Goal: Task Accomplishment & Management: Use online tool/utility

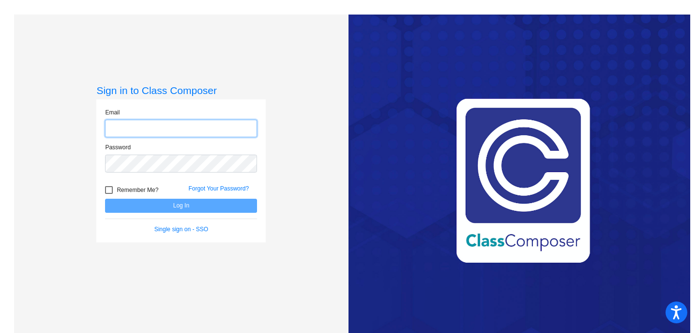
type input "[EMAIL_ADDRESS][DOMAIN_NAME]"
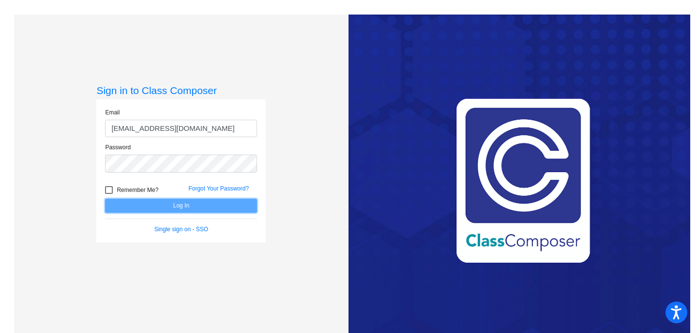
click at [217, 205] on button "Log In" at bounding box center [181, 205] width 152 height 14
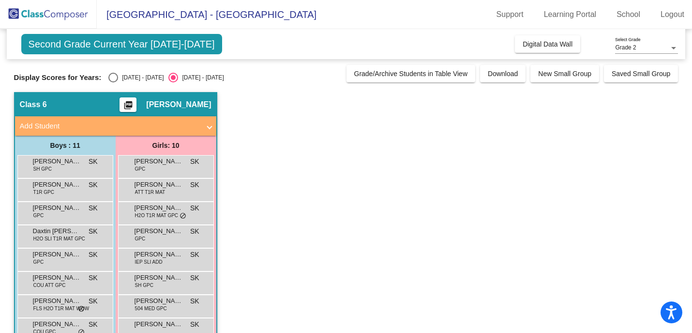
click at [112, 76] on div "Select an option" at bounding box center [113, 78] width 10 height 10
click at [113, 82] on input "[DATE] - [DATE]" at bounding box center [113, 82] width 0 height 0
radio input "true"
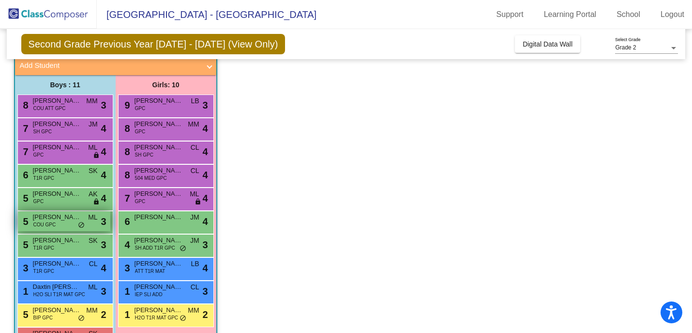
scroll to position [86, 0]
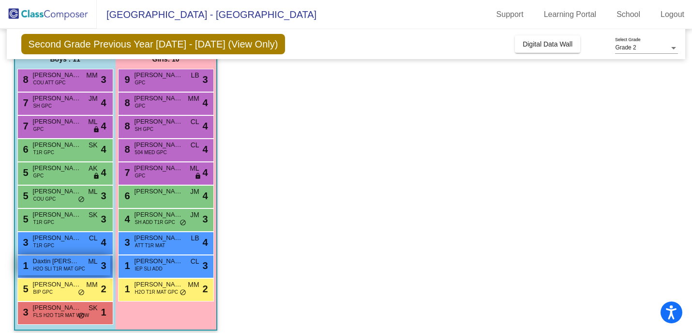
click at [75, 274] on div "1 Daxtin [PERSON_NAME] H2O SLI T1R MAT GPC ML lock do_not_disturb_alt 3" at bounding box center [64, 265] width 92 height 20
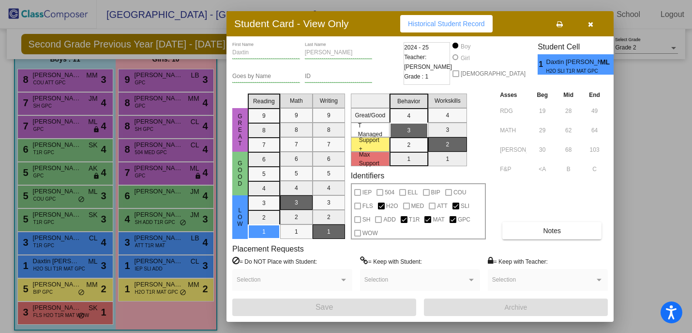
click at [435, 251] on div "Placement Requests = Do NOT Place with Student: Selection = Keep with Student: …" at bounding box center [420, 271] width 376 height 54
click at [591, 25] on icon "button" at bounding box center [590, 24] width 5 height 7
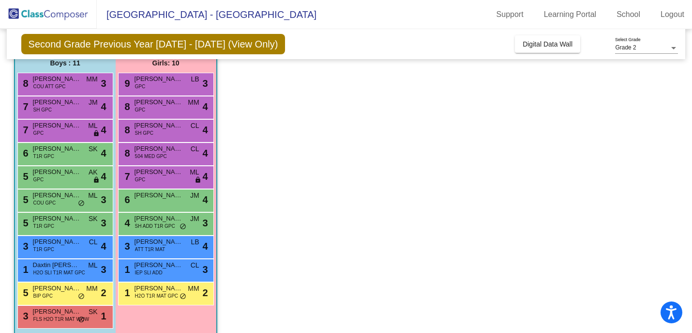
scroll to position [93, 0]
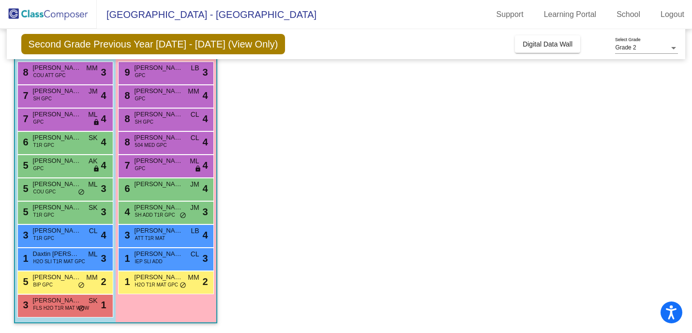
click at [248, 175] on app-classroom "Class 6 picture_as_pdf [PERSON_NAME] Add Student First Name Last Name Student I…" at bounding box center [346, 166] width 665 height 334
